Goal: Task Accomplishment & Management: Use online tool/utility

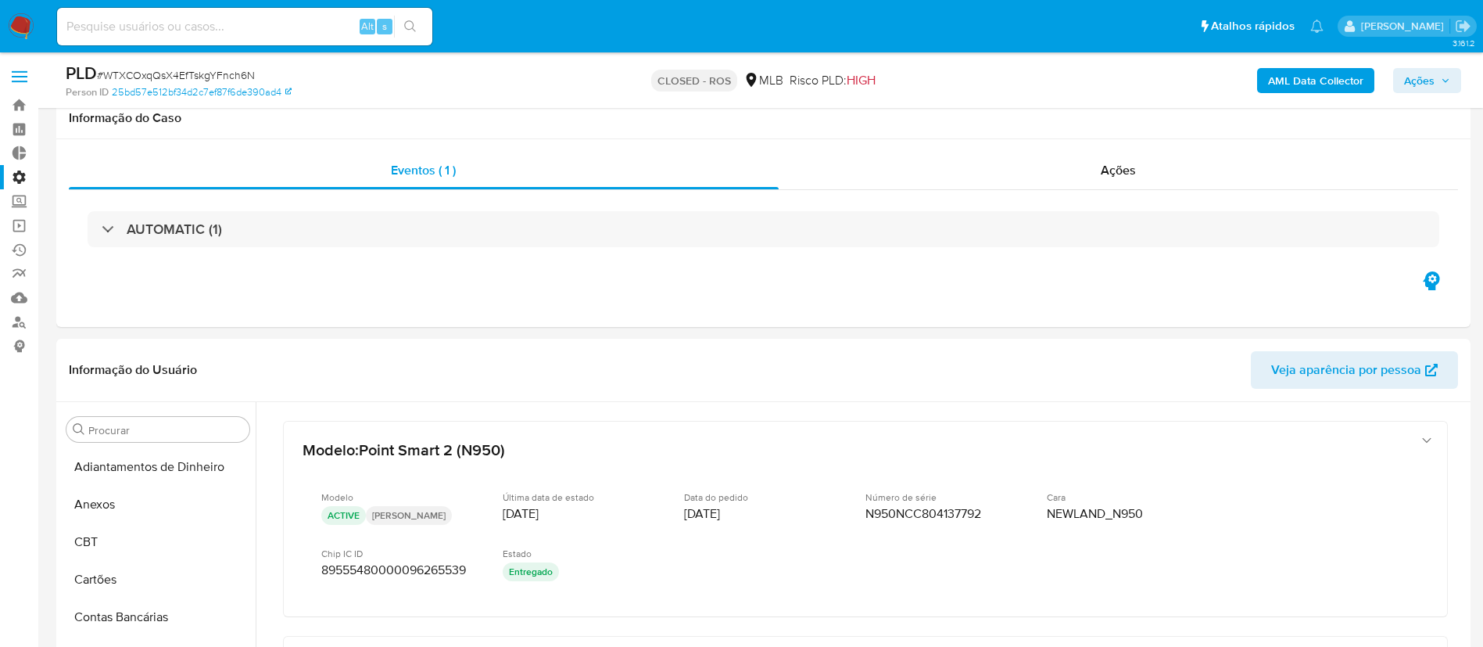
select select "10"
click at [256, 27] on input at bounding box center [244, 26] width 375 height 20
paste input "537094141"
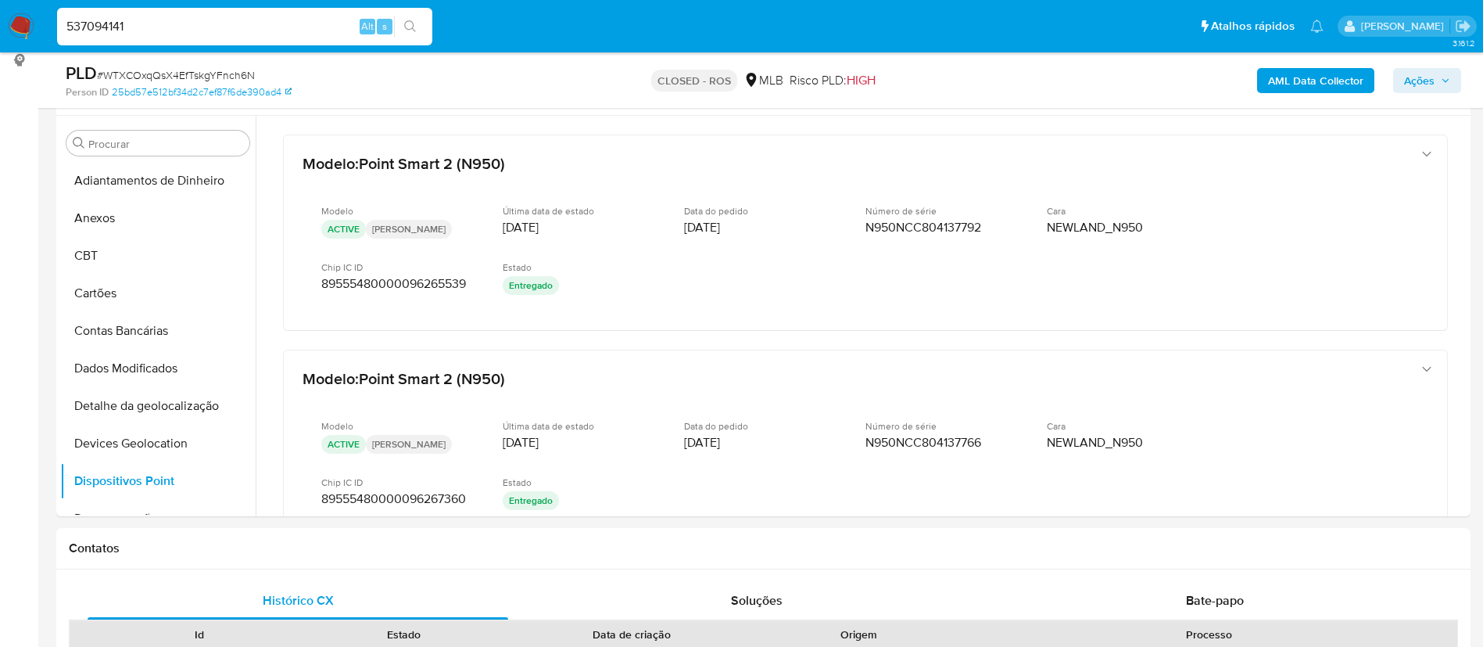
scroll to position [98, 0]
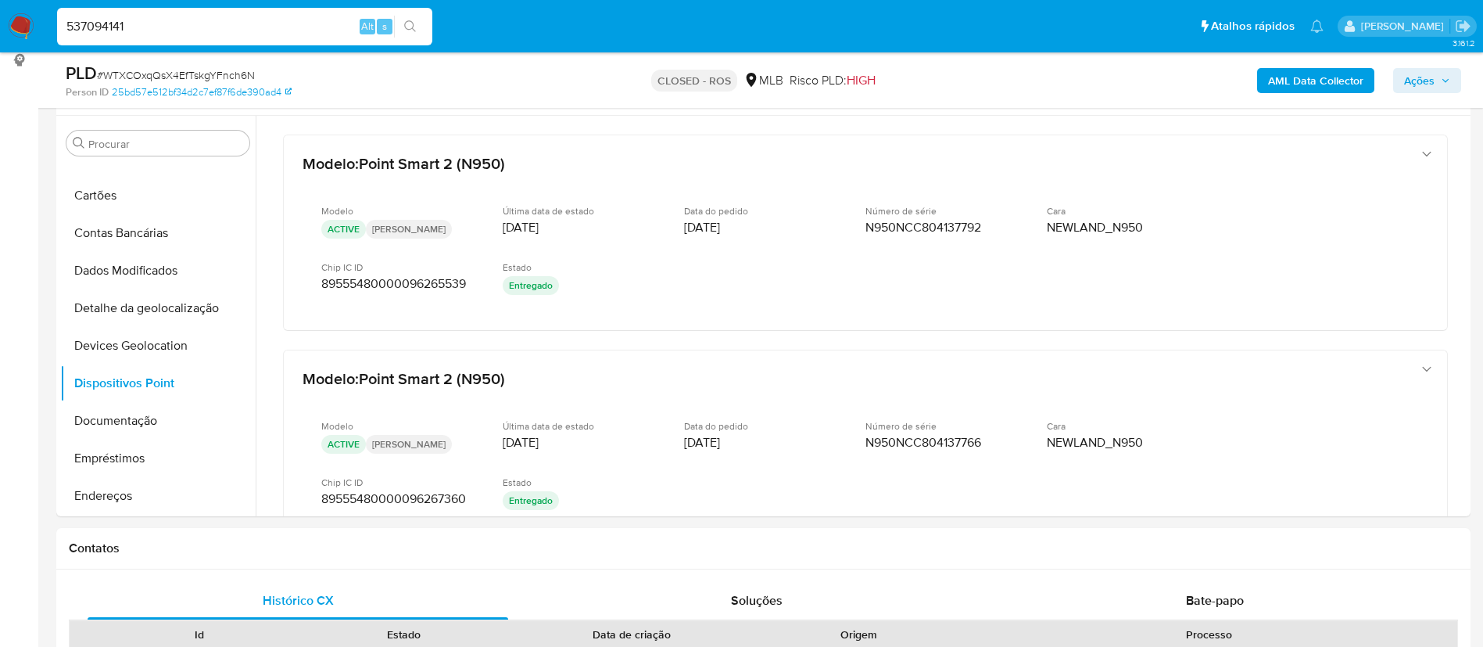
type input "537094141"
click at [414, 20] on icon "search-icon" at bounding box center [410, 26] width 13 height 13
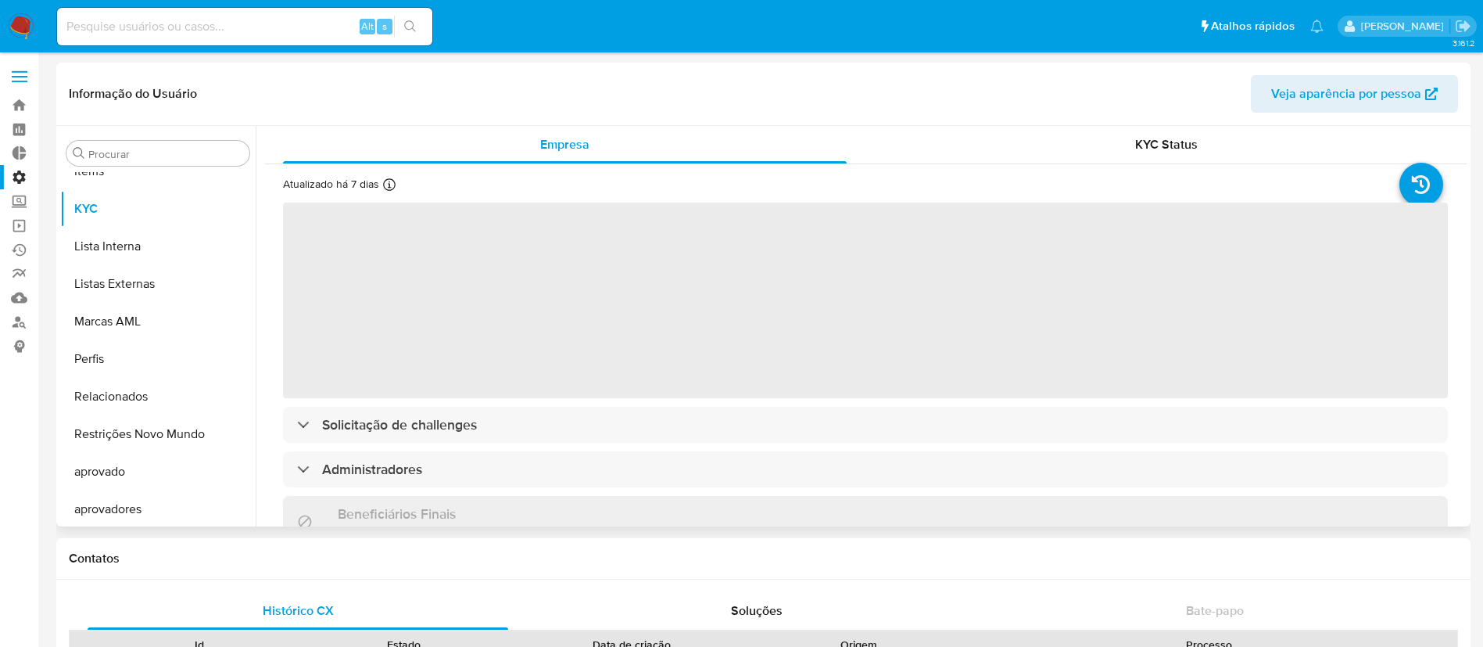
scroll to position [811, 0]
select select "10"
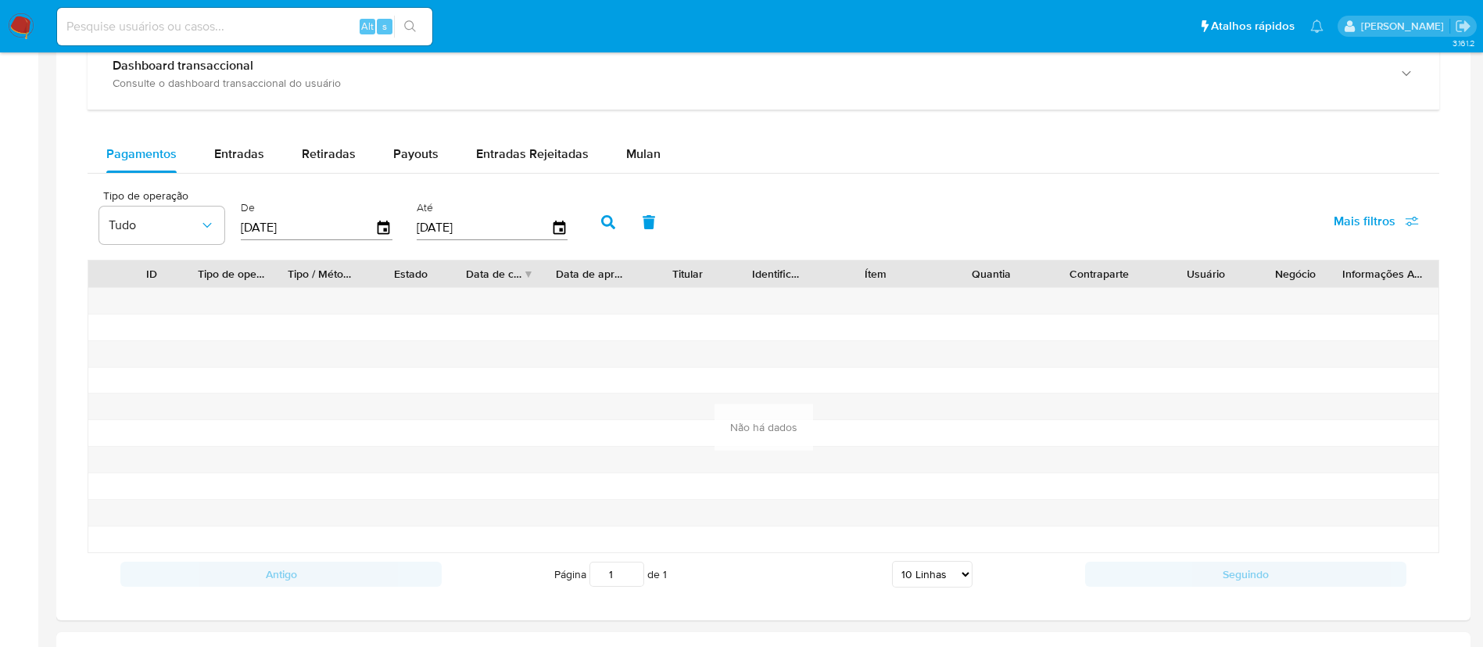
scroll to position [862, 0]
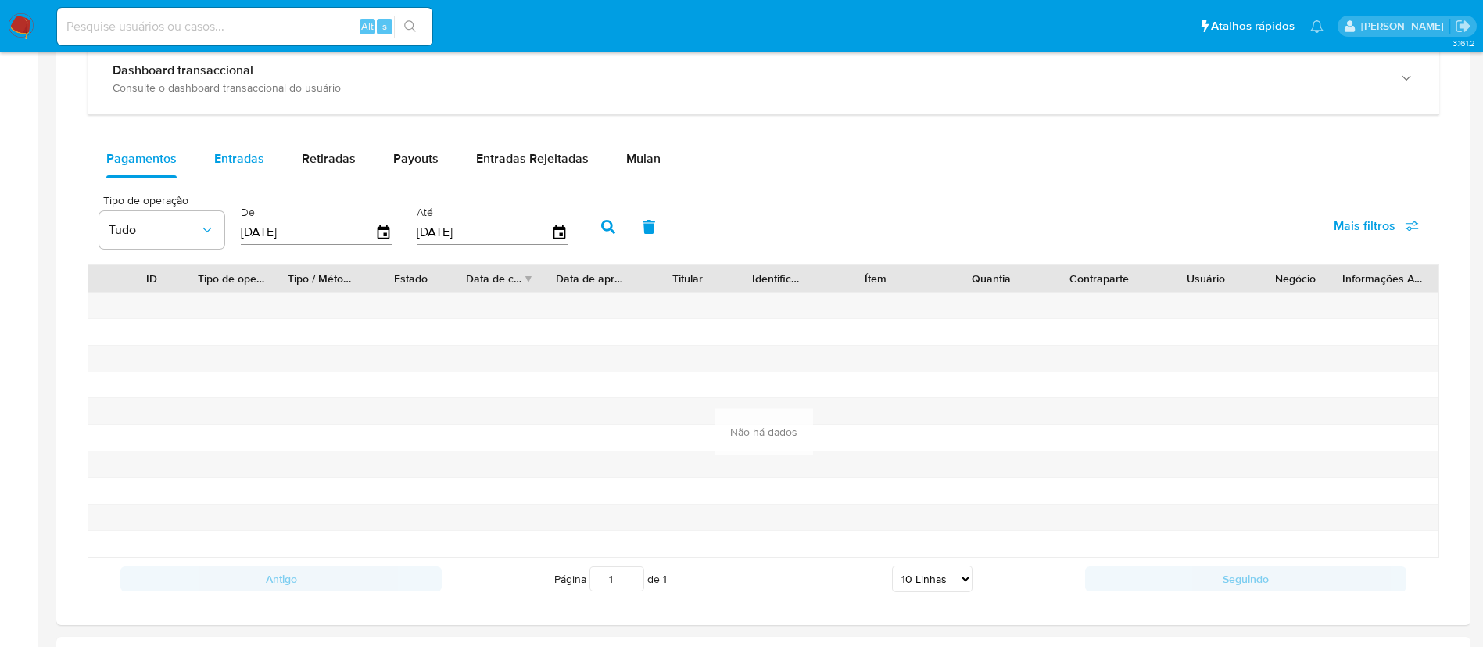
click at [228, 152] on span "Entradas" at bounding box center [239, 158] width 50 height 18
select select "10"
click at [306, 156] on span "Retiradas" at bounding box center [329, 158] width 54 height 18
select select "10"
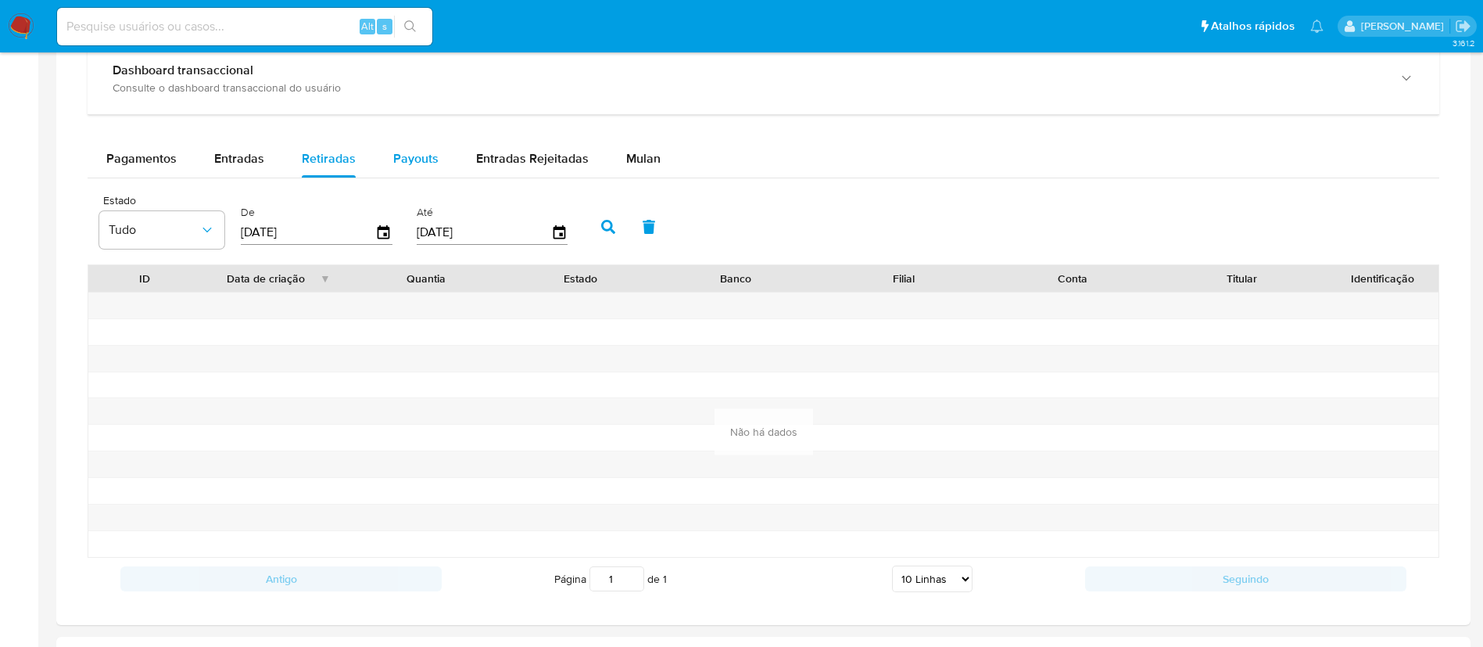
click at [412, 154] on span "Payouts" at bounding box center [415, 158] width 45 height 18
select select "10"
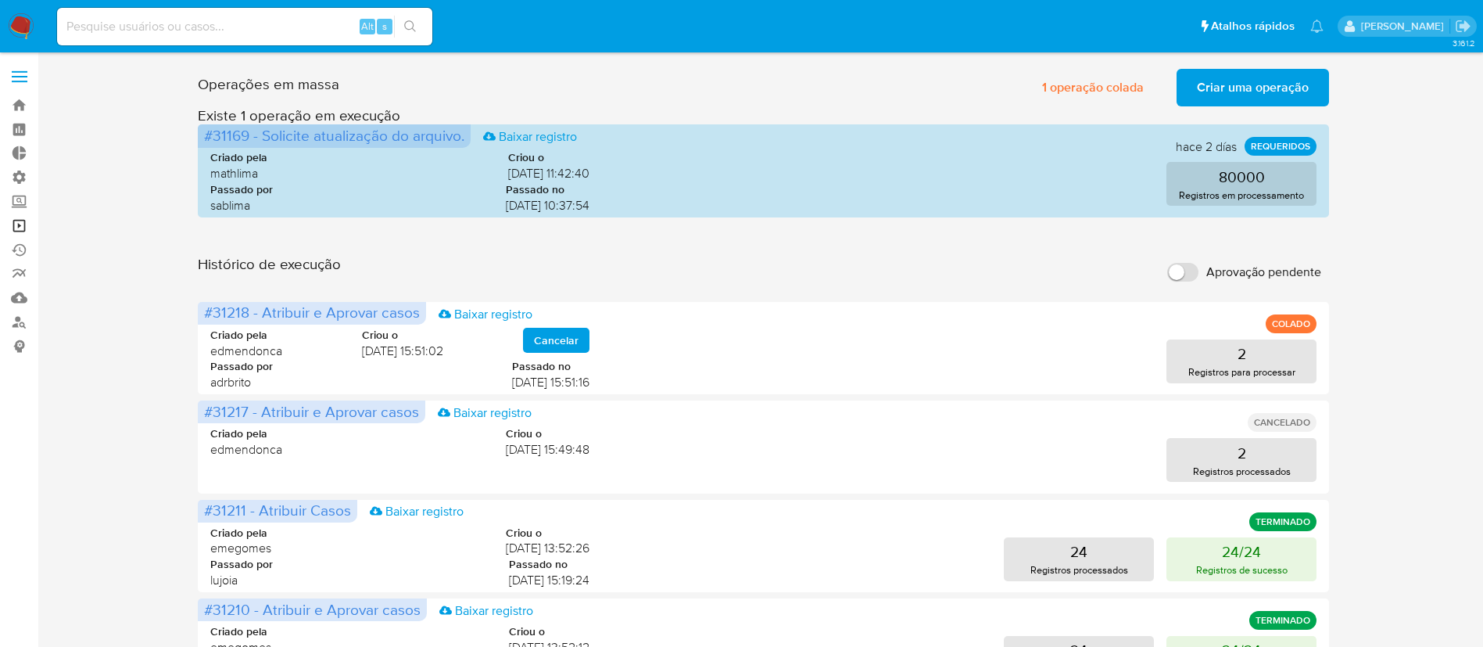
click at [20, 224] on link "Operações em massa" at bounding box center [93, 225] width 186 height 24
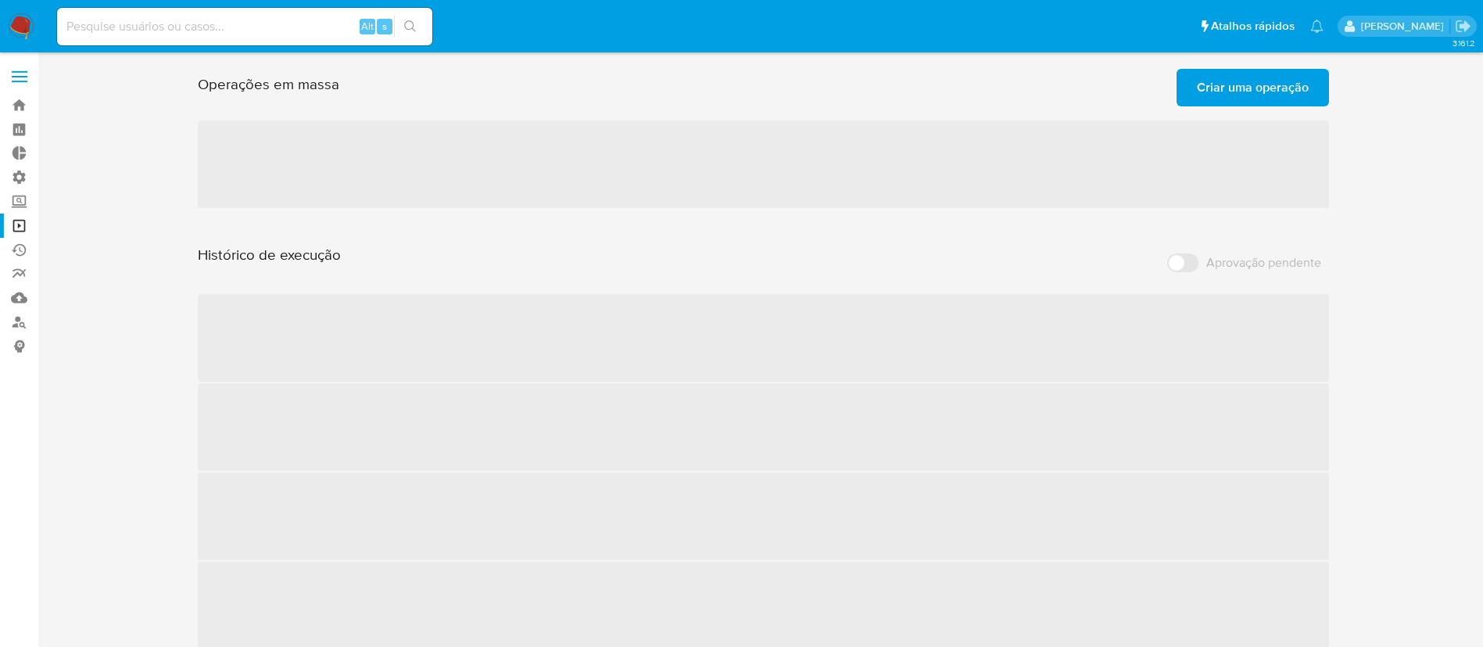
click at [1237, 93] on span "Criar uma operação" at bounding box center [1253, 87] width 112 height 34
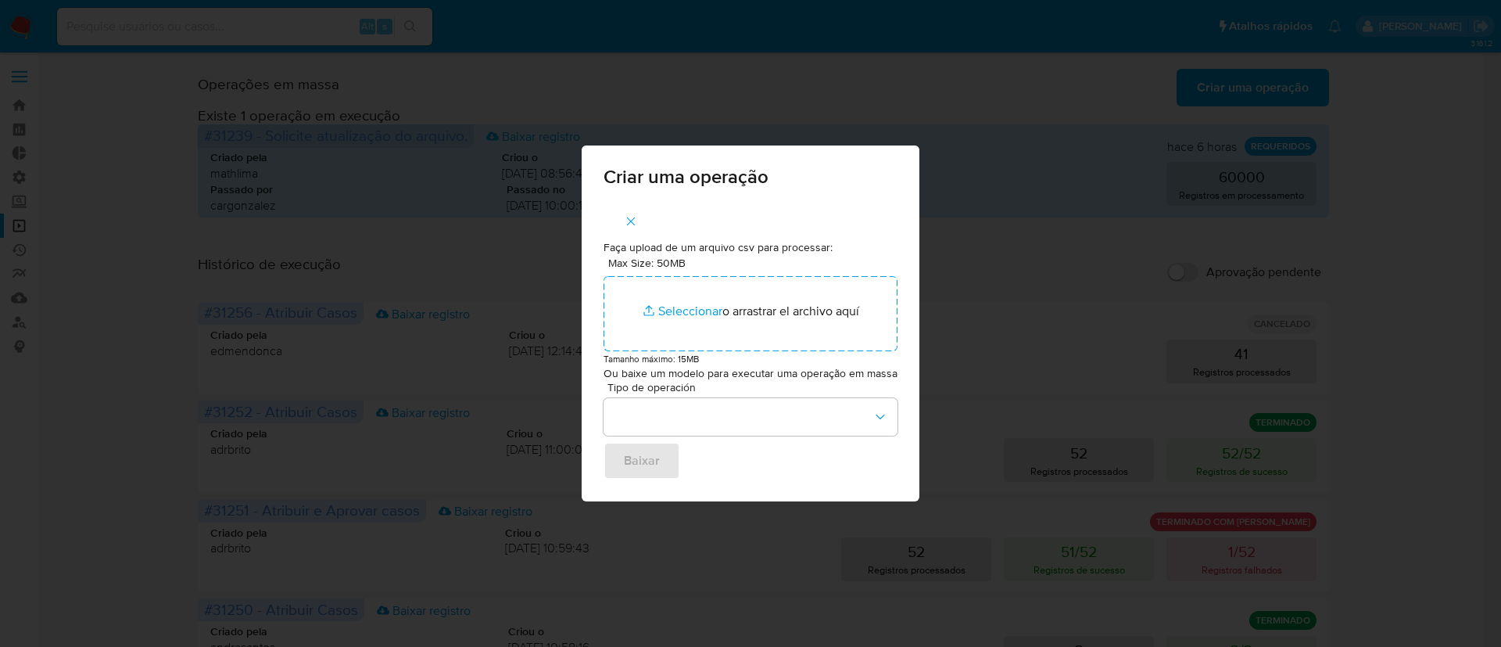
click at [577, 31] on div "Criar uma operação Faça upload de um arquivo csv para processar: Max Size: 50MB…" at bounding box center [750, 323] width 1501 height 647
drag, startPoint x: 38, startPoint y: 75, endPoint x: 513, endPoint y: -59, distance: 494.0
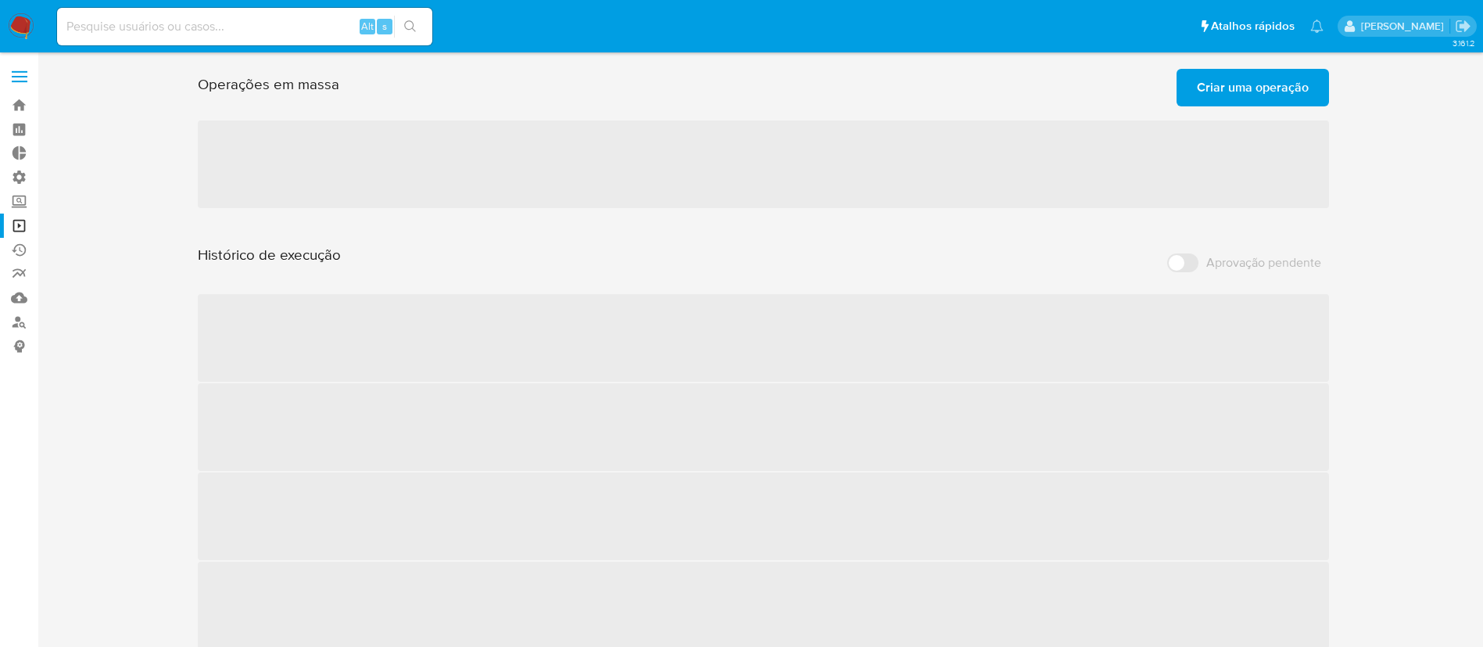
click at [25, 74] on label at bounding box center [19, 76] width 39 height 33
click at [0, 0] on input "checkbox" at bounding box center [0, 0] width 0 height 0
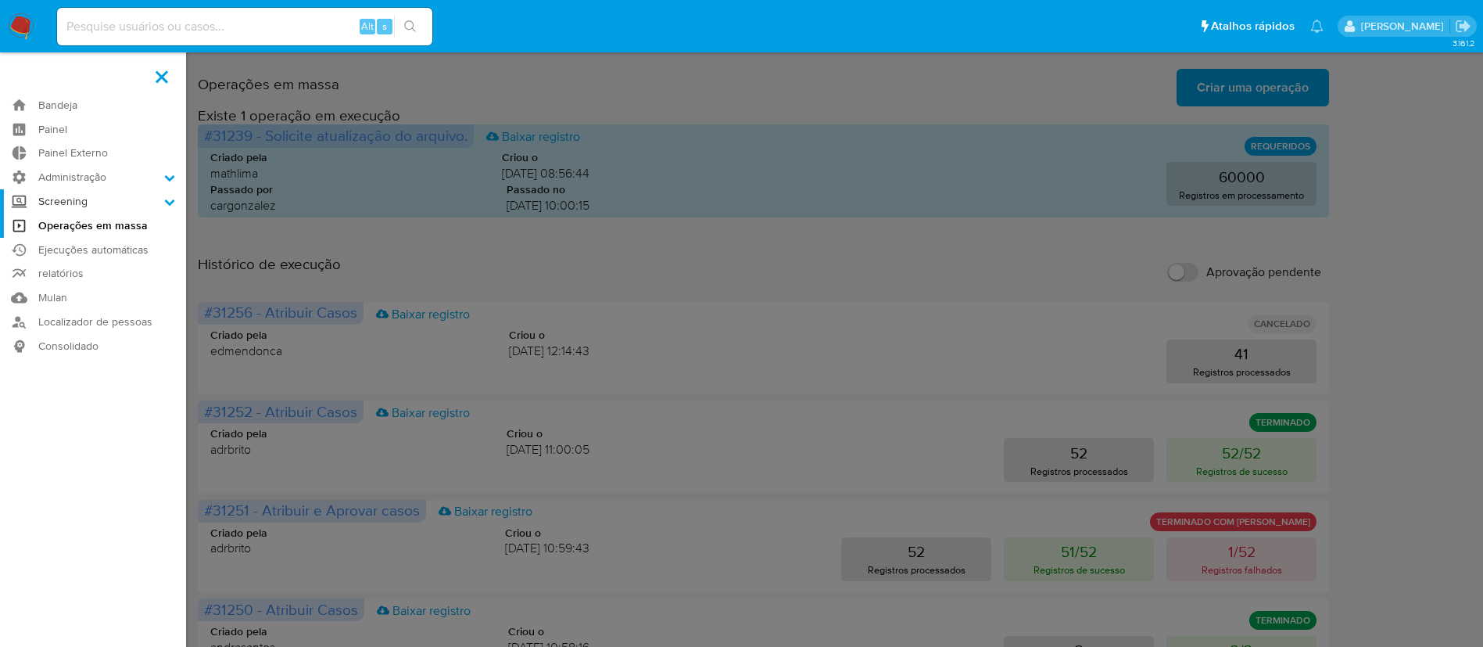
click at [164, 205] on icon at bounding box center [169, 201] width 11 height 11
click at [0, 0] on input "Screening" at bounding box center [0, 0] width 0 height 0
click at [63, 261] on link "Watchlist" at bounding box center [93, 263] width 186 height 20
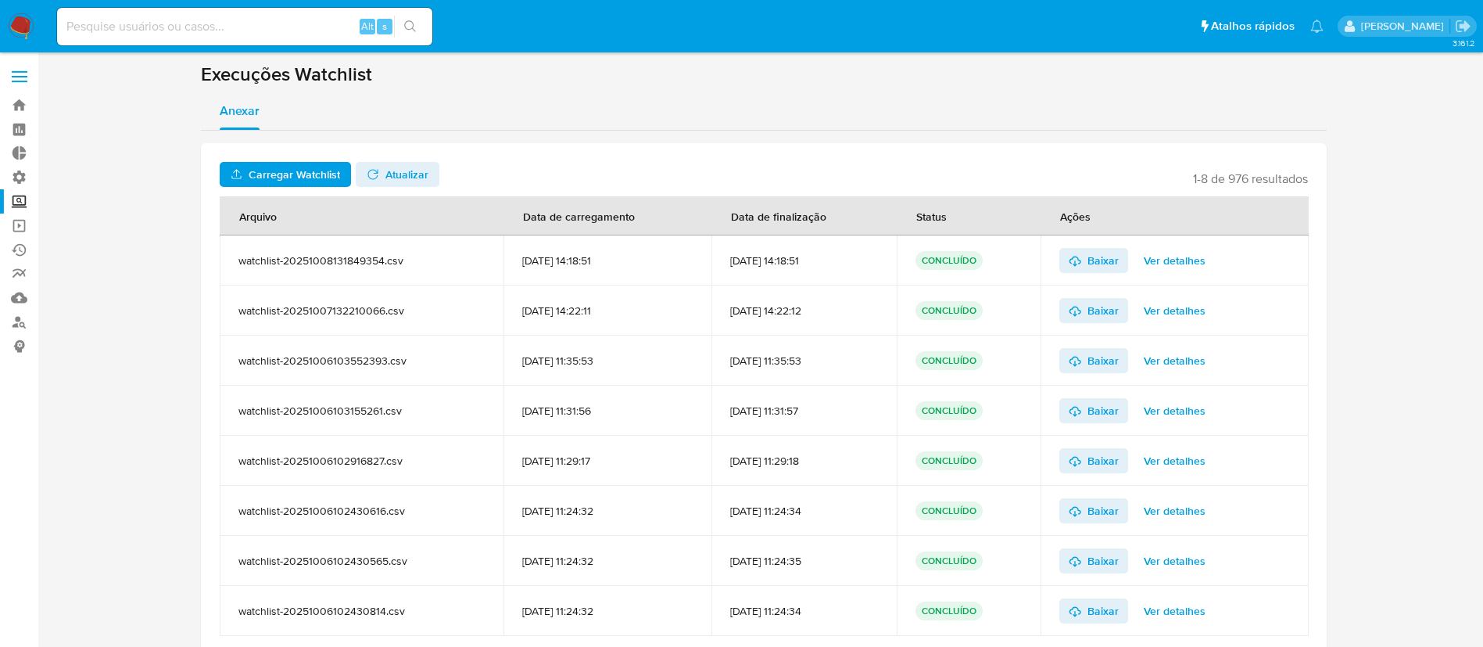
click at [295, 175] on span "Carregar Watchlist" at bounding box center [294, 174] width 91 height 25
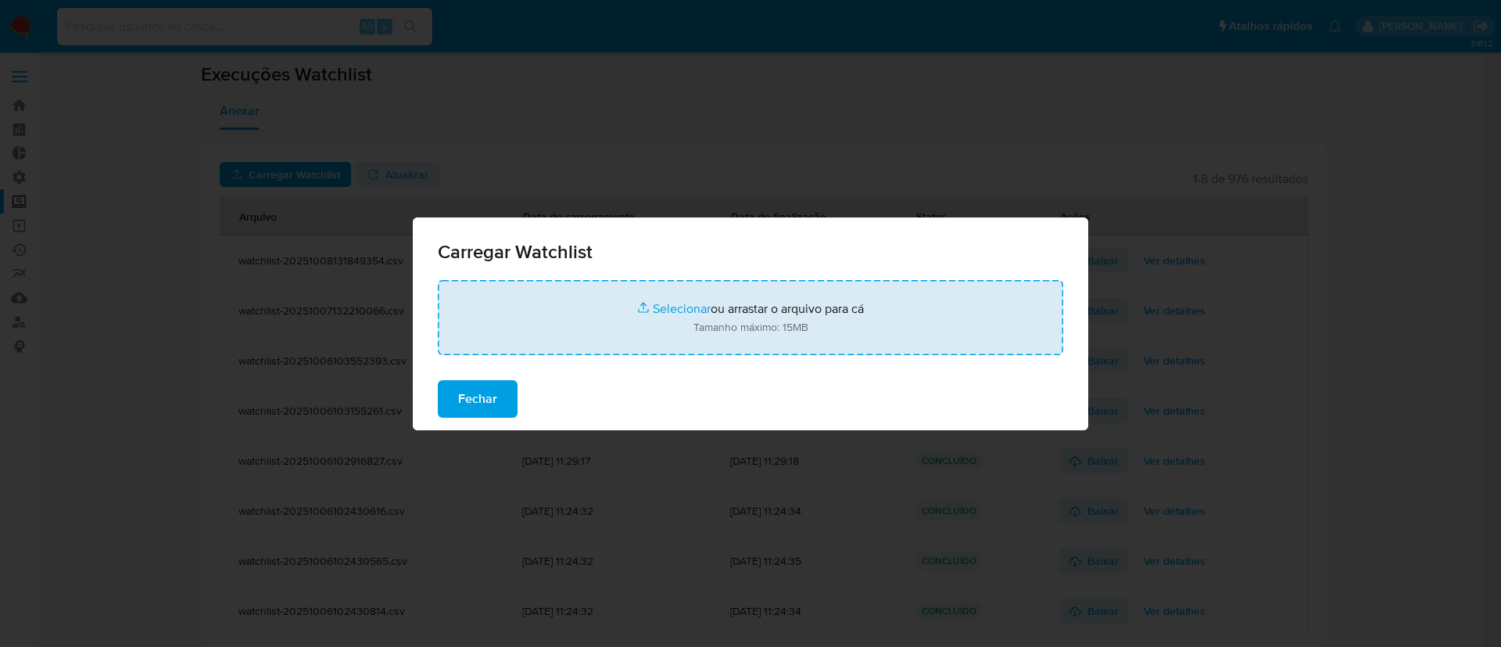
click at [687, 310] on input "file" at bounding box center [751, 317] width 626 height 75
type input "C:\fakepath\Watchlist10002.csv"
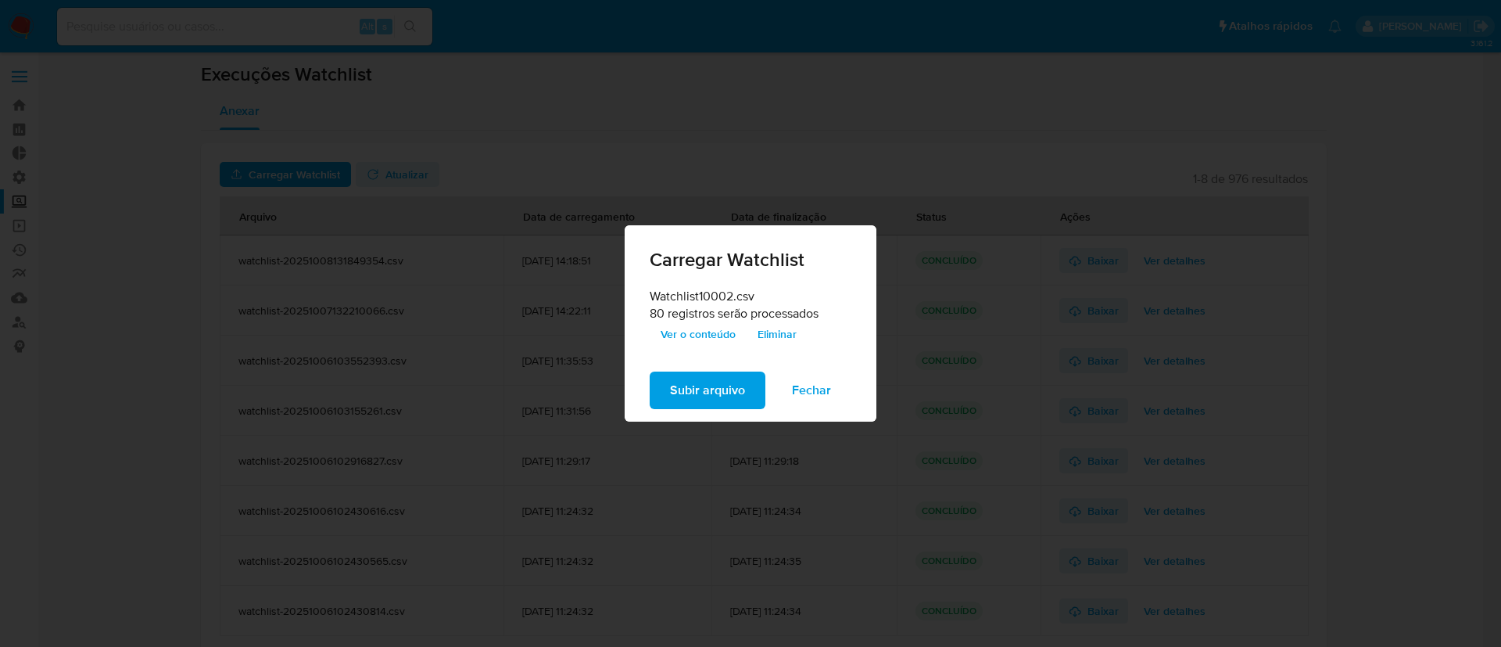
click at [722, 394] on span "Subir arquivo" at bounding box center [707, 390] width 75 height 34
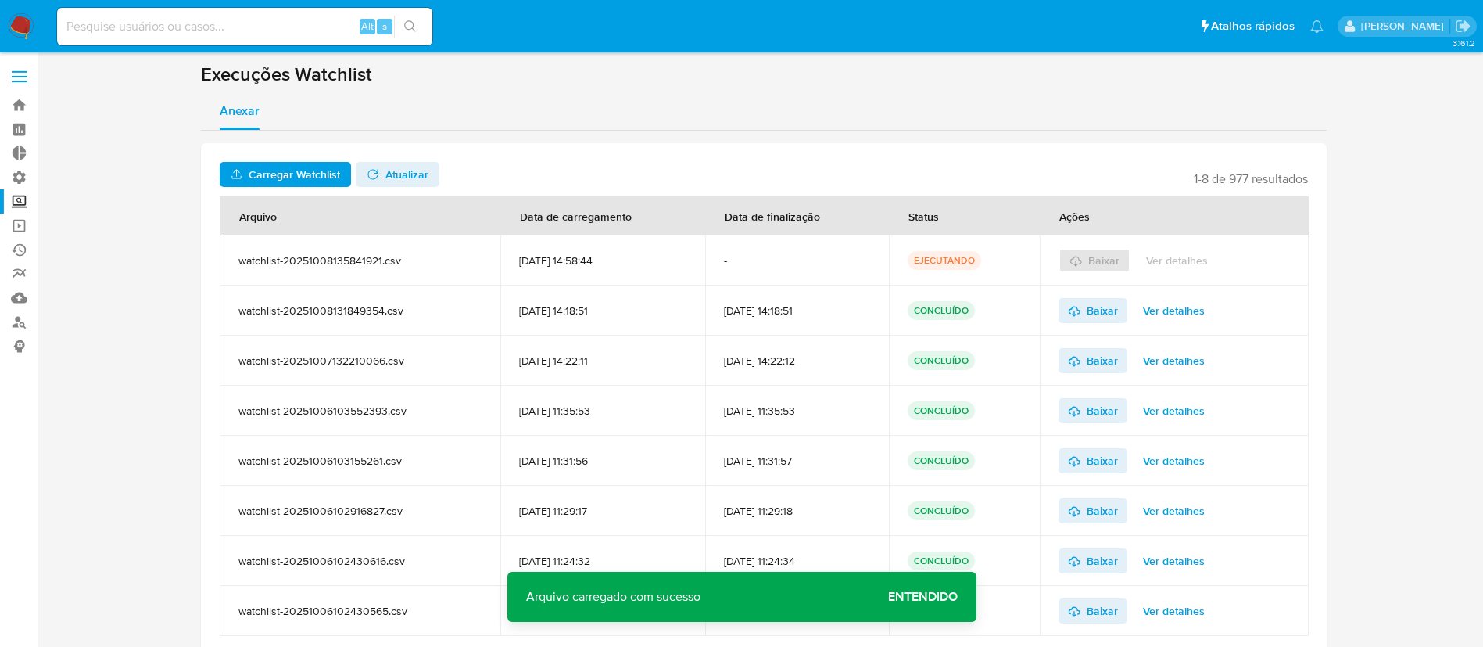
click at [398, 174] on span "Atualizar" at bounding box center [406, 174] width 43 height 25
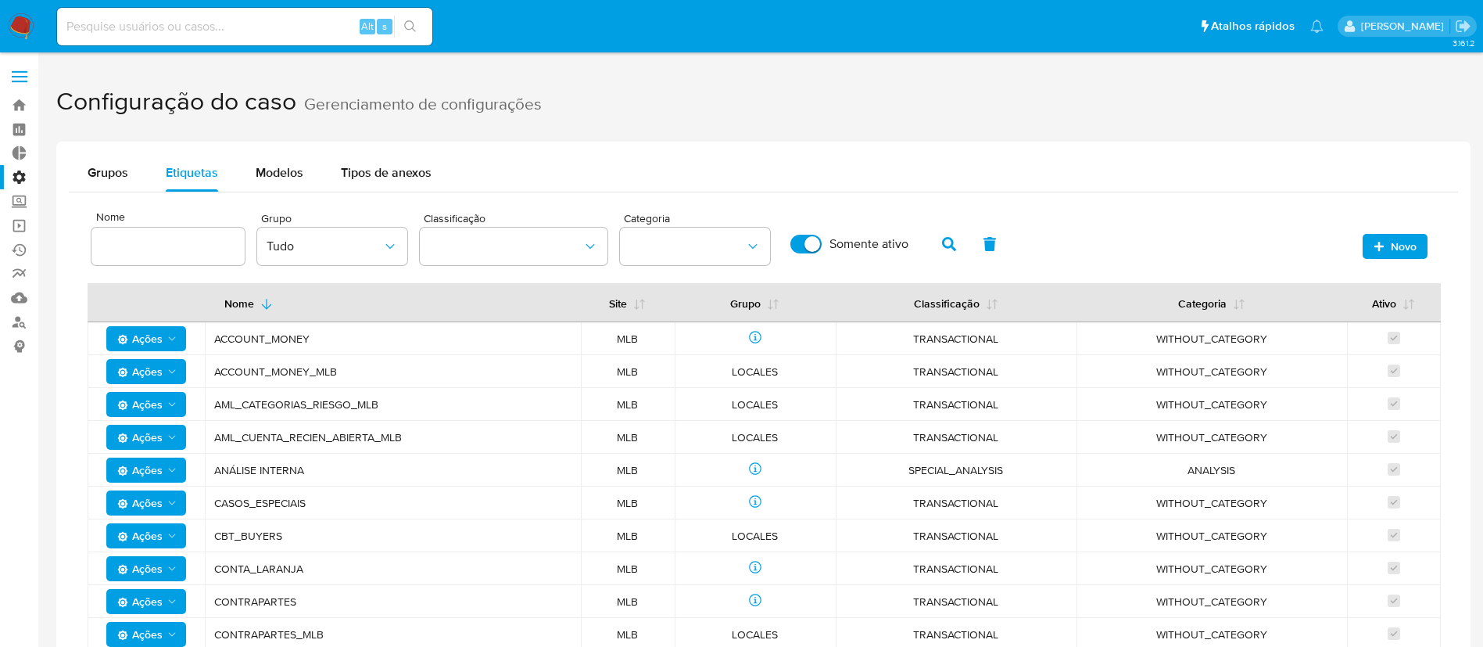
scroll to position [73, 0]
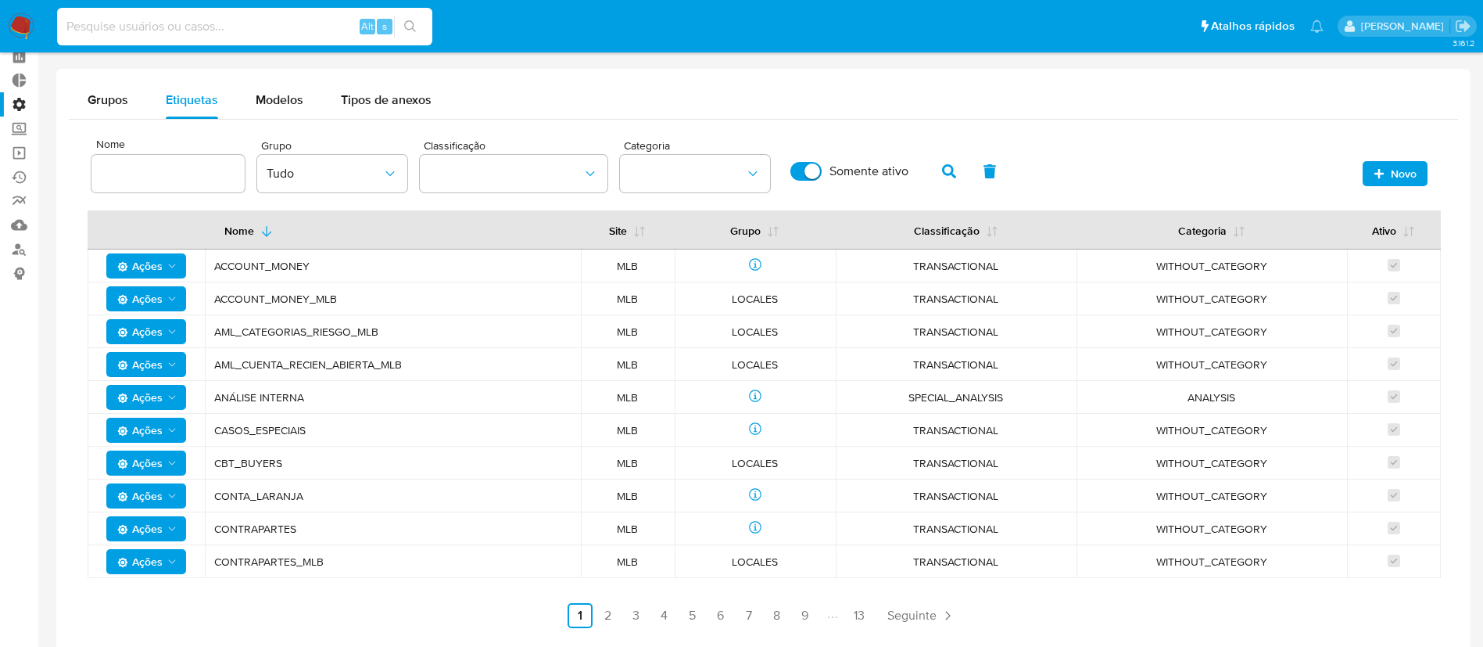
click at [195, 23] on input at bounding box center [244, 26] width 375 height 20
paste input "n3NdaeRitcDlquRSqS6ONk0n"
click at [308, 29] on input "n3NdaeRitcDlquRSqS6ONk0n" at bounding box center [244, 26] width 375 height 20
type input "n3NdaeRitcDlquRSqS6ONk0n"
click at [417, 28] on icon "search-icon" at bounding box center [410, 26] width 13 height 13
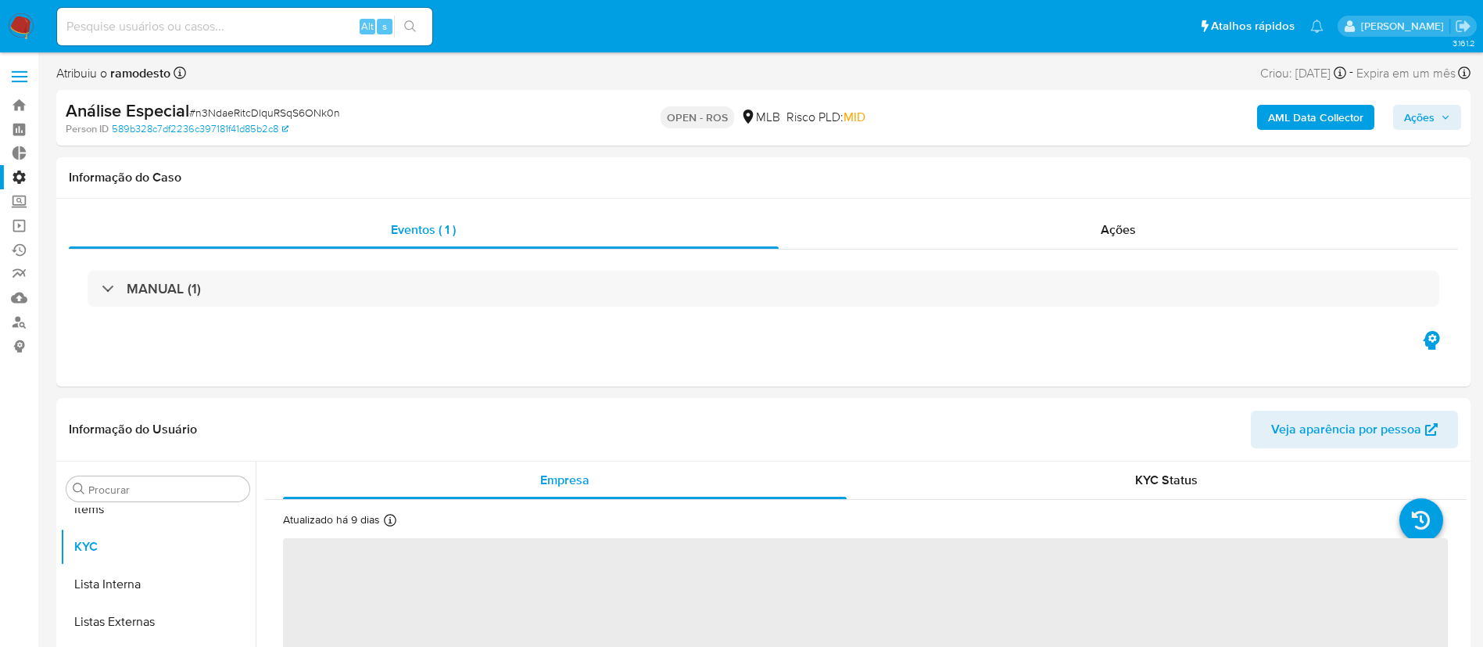
scroll to position [811, 0]
select select "10"
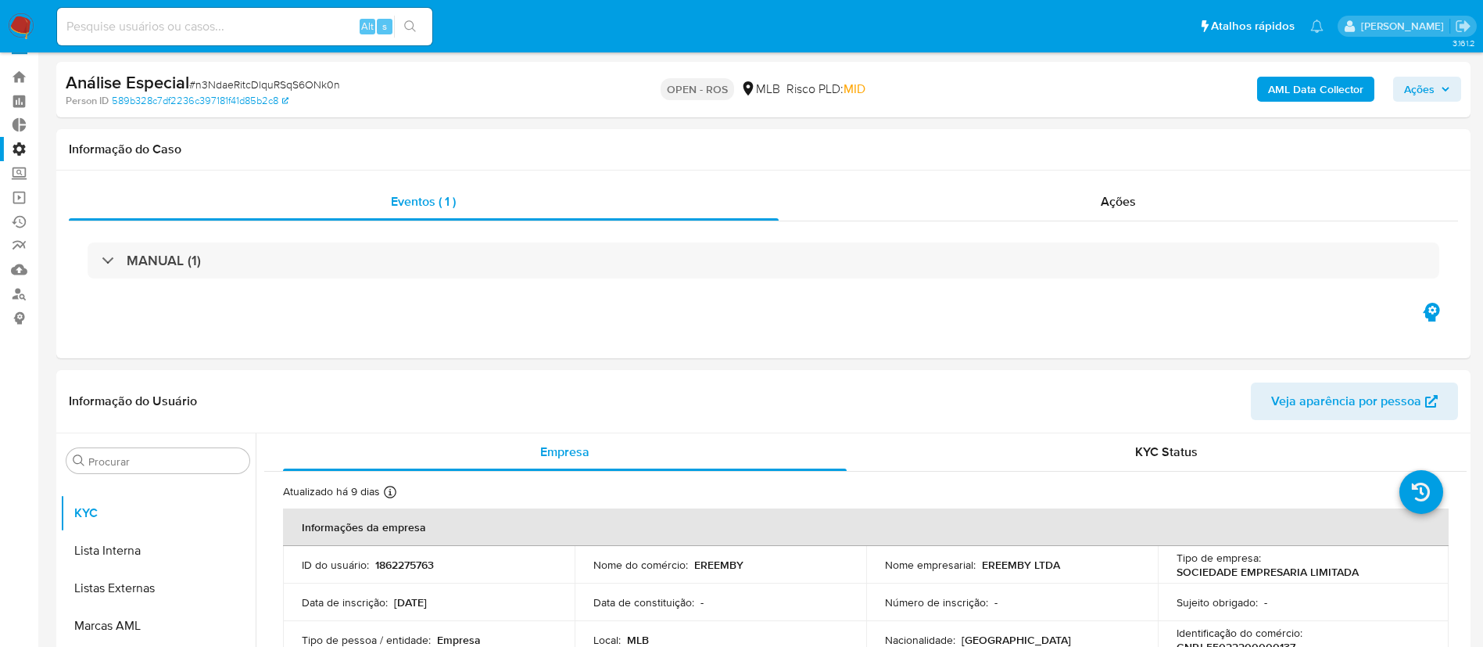
scroll to position [31, 0]
